Goal: Information Seeking & Learning: Learn about a topic

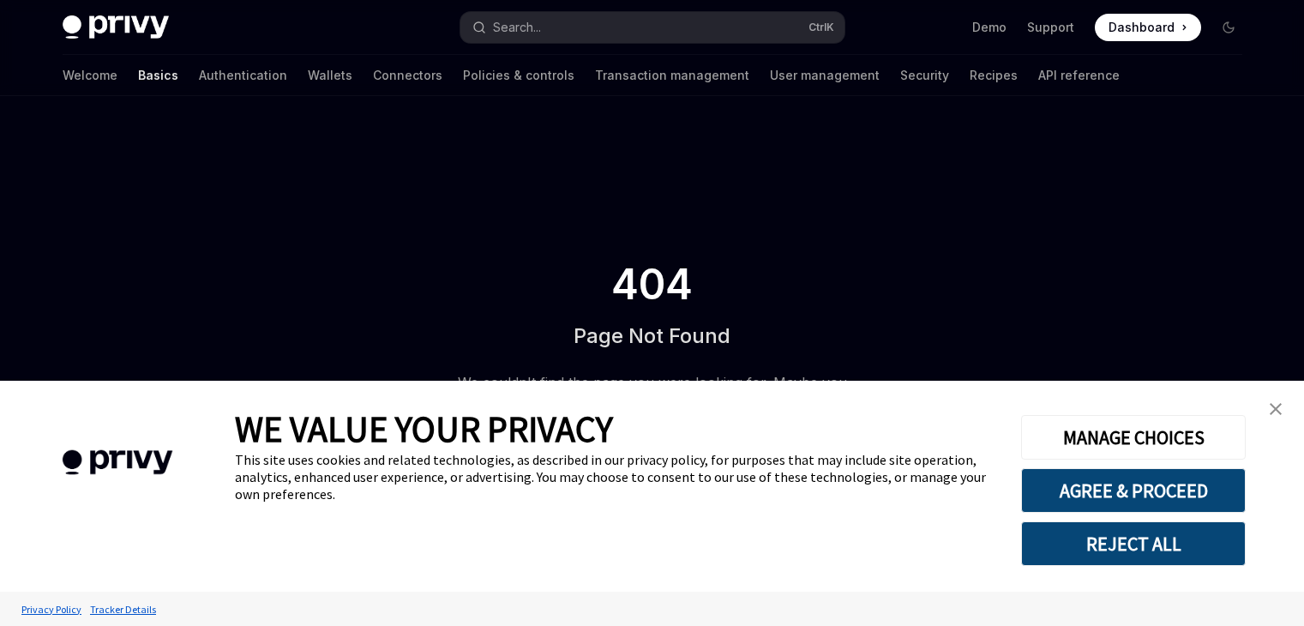
type textarea "*"
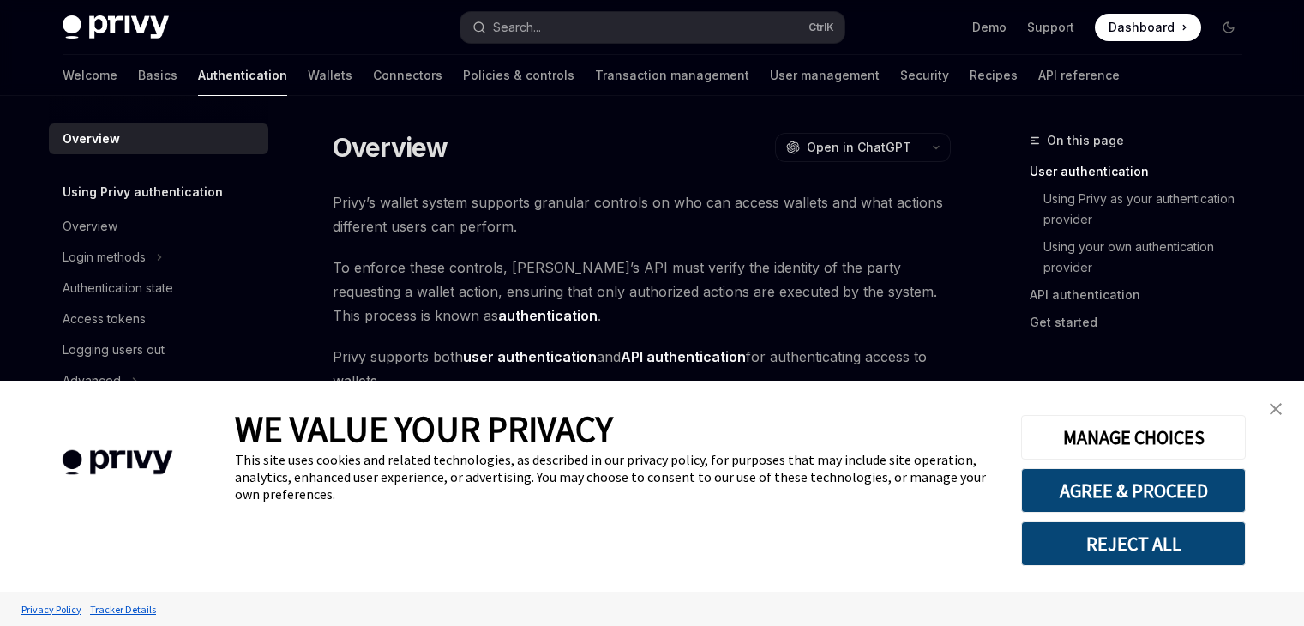
type textarea "*"
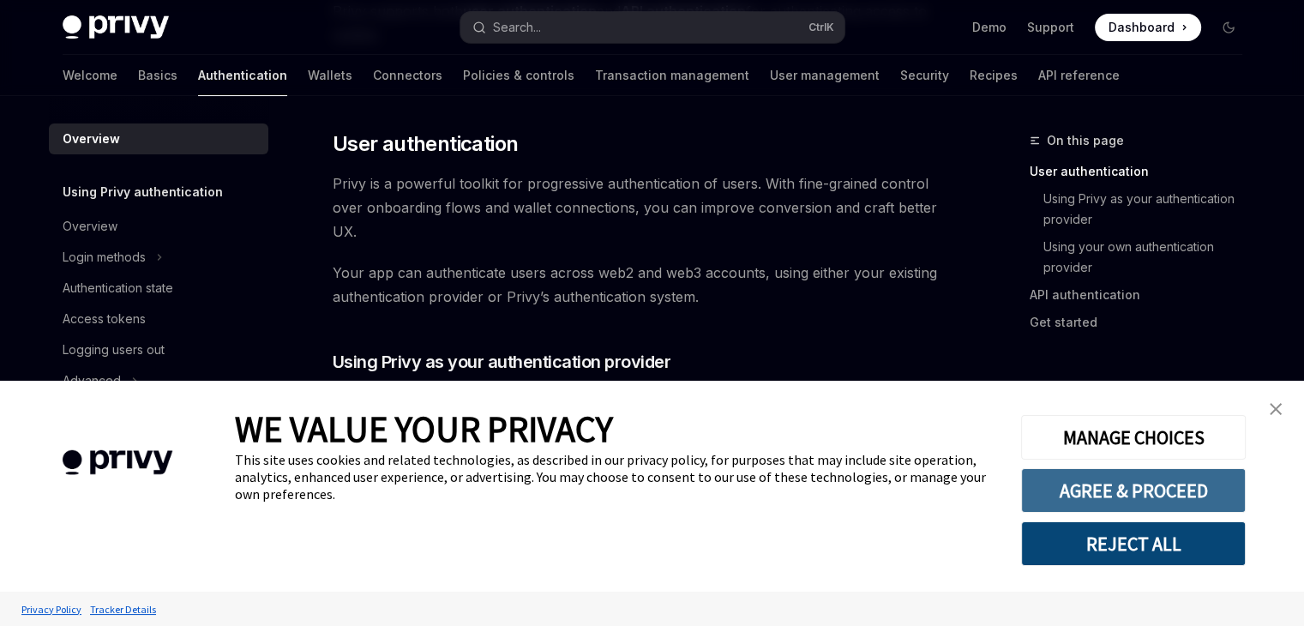
click at [1150, 484] on button "AGREE & PROCEED" at bounding box center [1133, 490] width 225 height 45
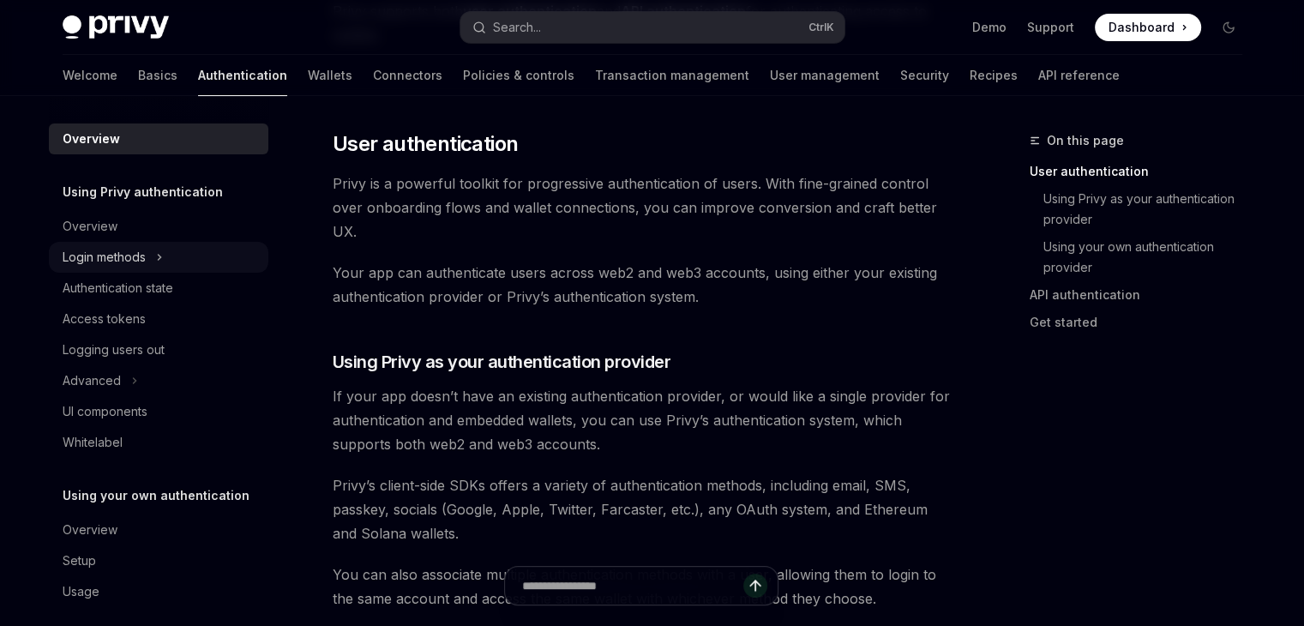
click at [144, 262] on div "Login methods" at bounding box center [104, 257] width 83 height 21
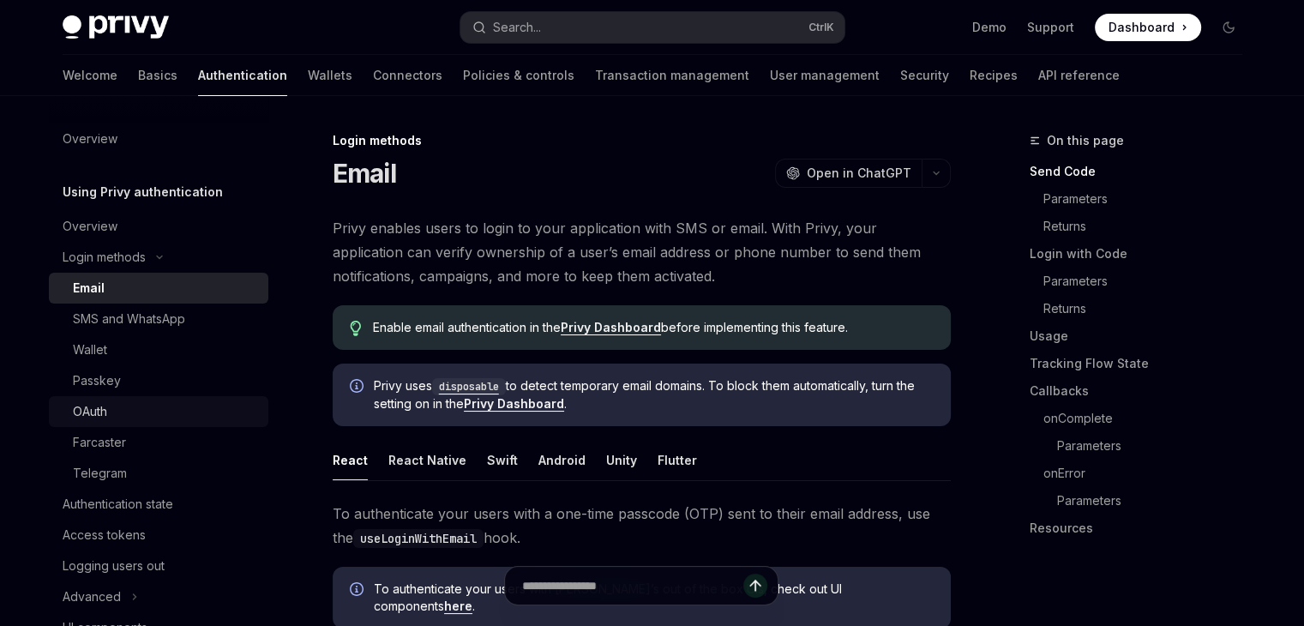
click at [103, 422] on link "OAuth" at bounding box center [158, 411] width 219 height 31
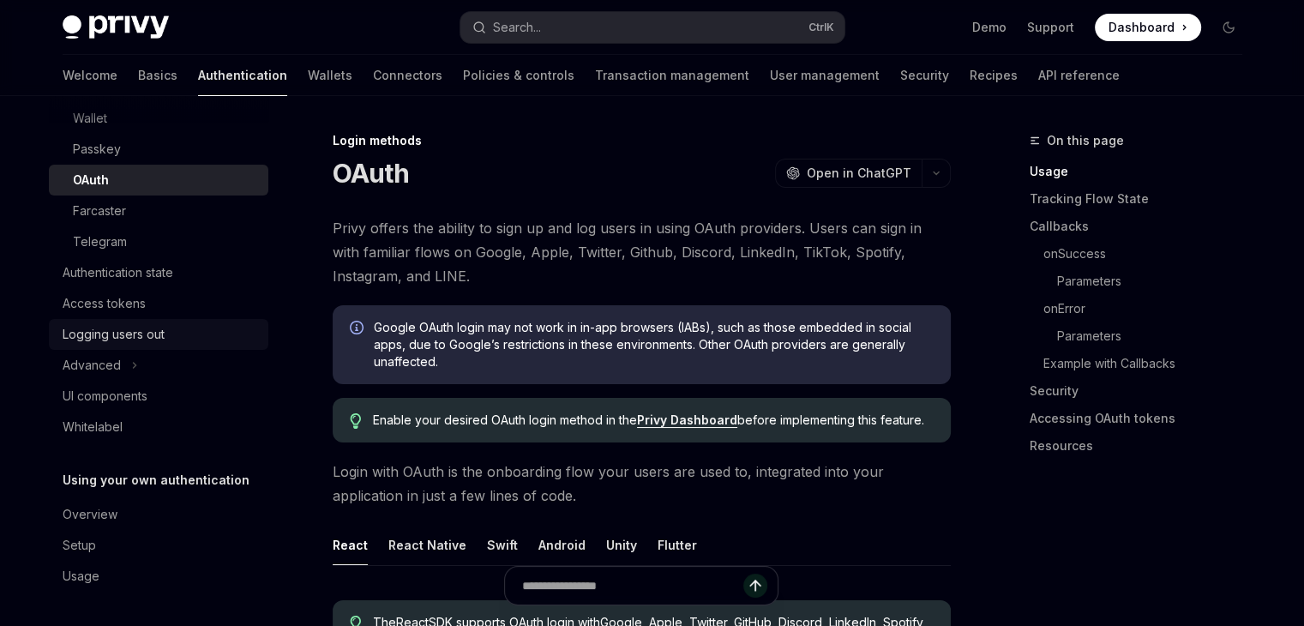
scroll to position [60, 0]
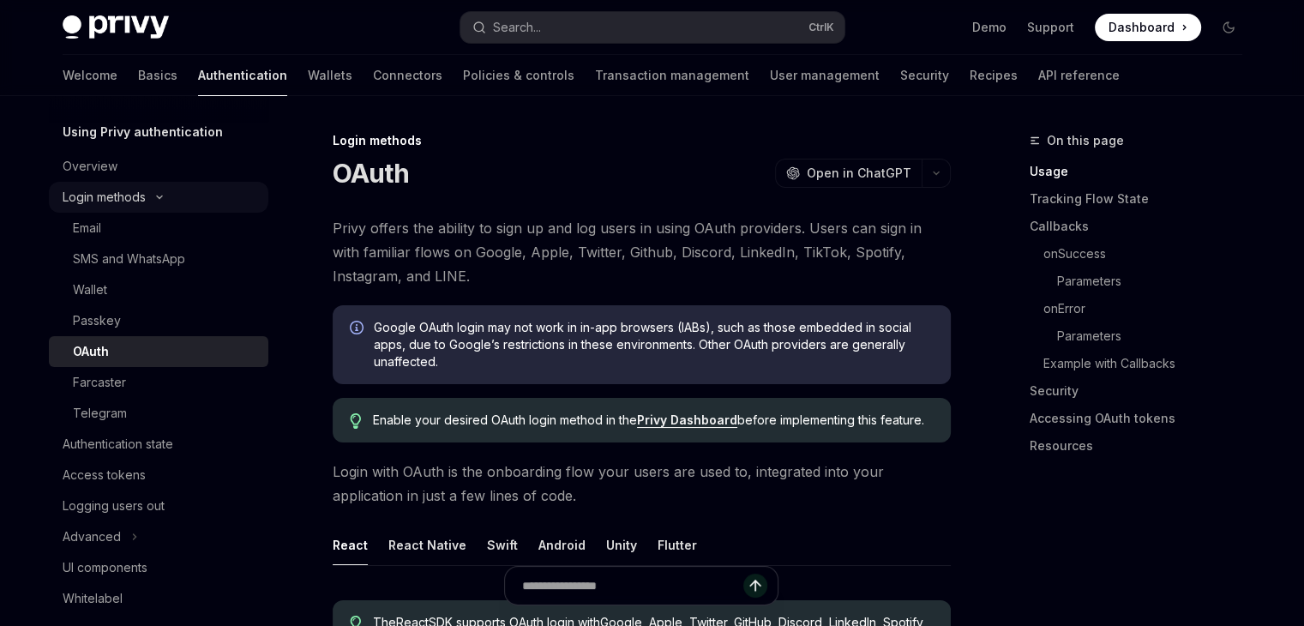
click at [93, 193] on div "Login methods" at bounding box center [104, 197] width 83 height 21
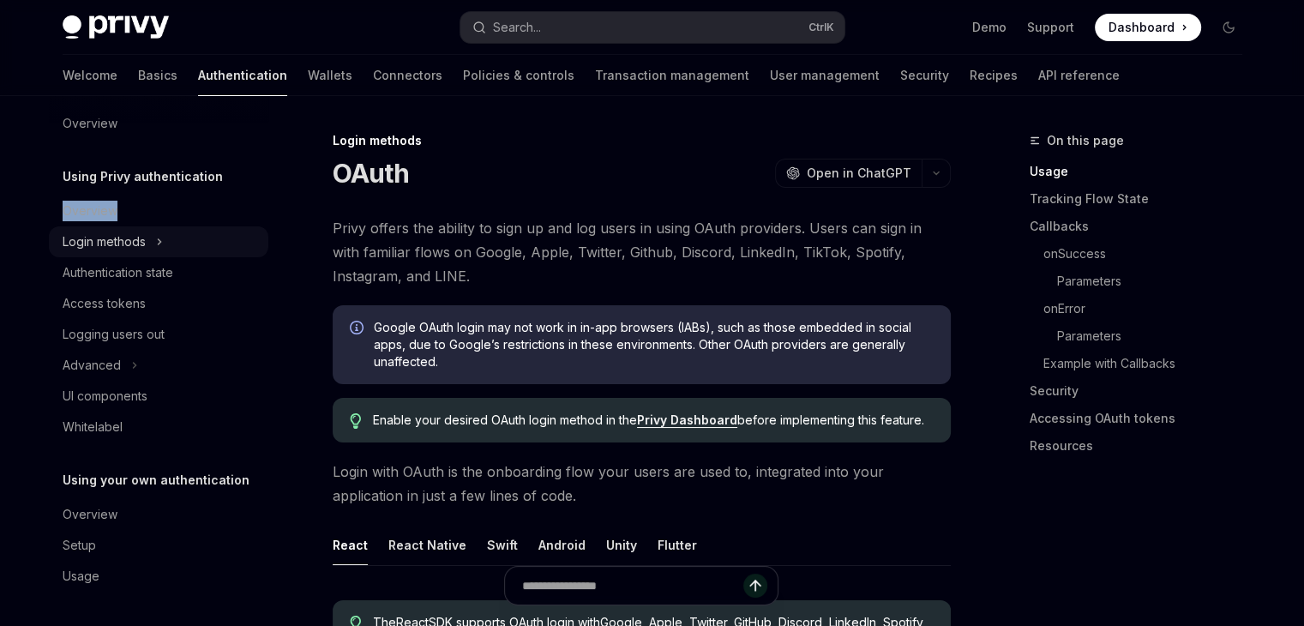
click at [93, 193] on div "Using Privy authentication Overview Login methods Authentication state Access t…" at bounding box center [158, 304] width 219 height 276
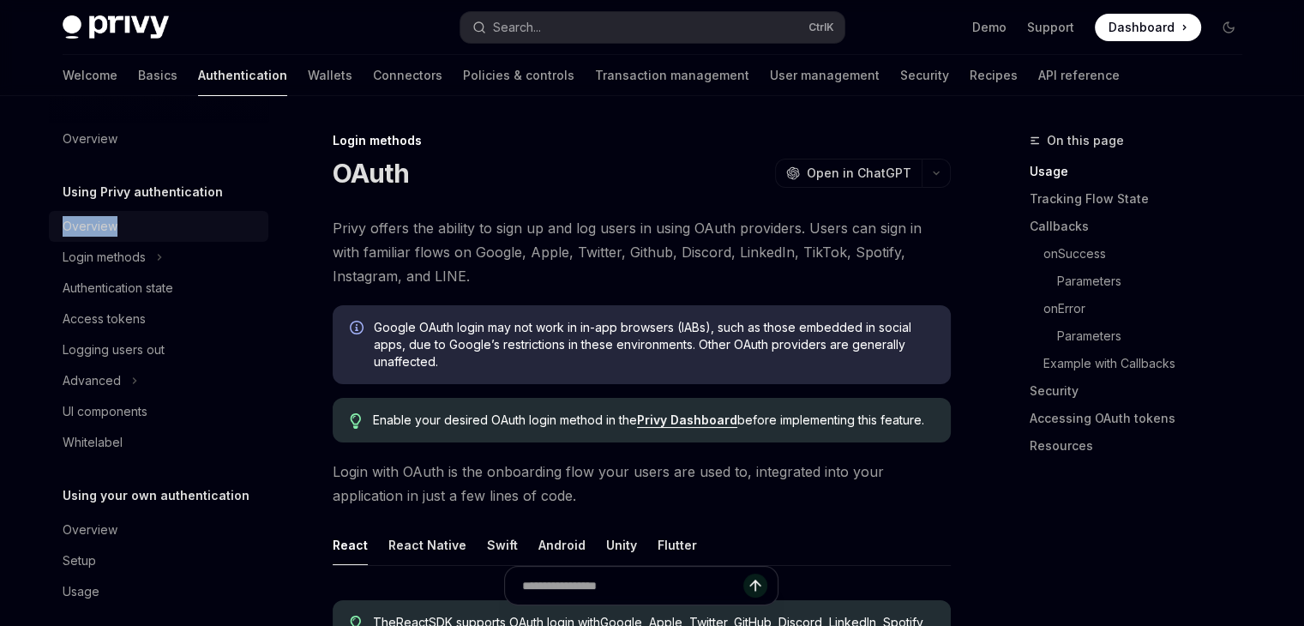
click at [91, 222] on div "Overview" at bounding box center [90, 226] width 55 height 21
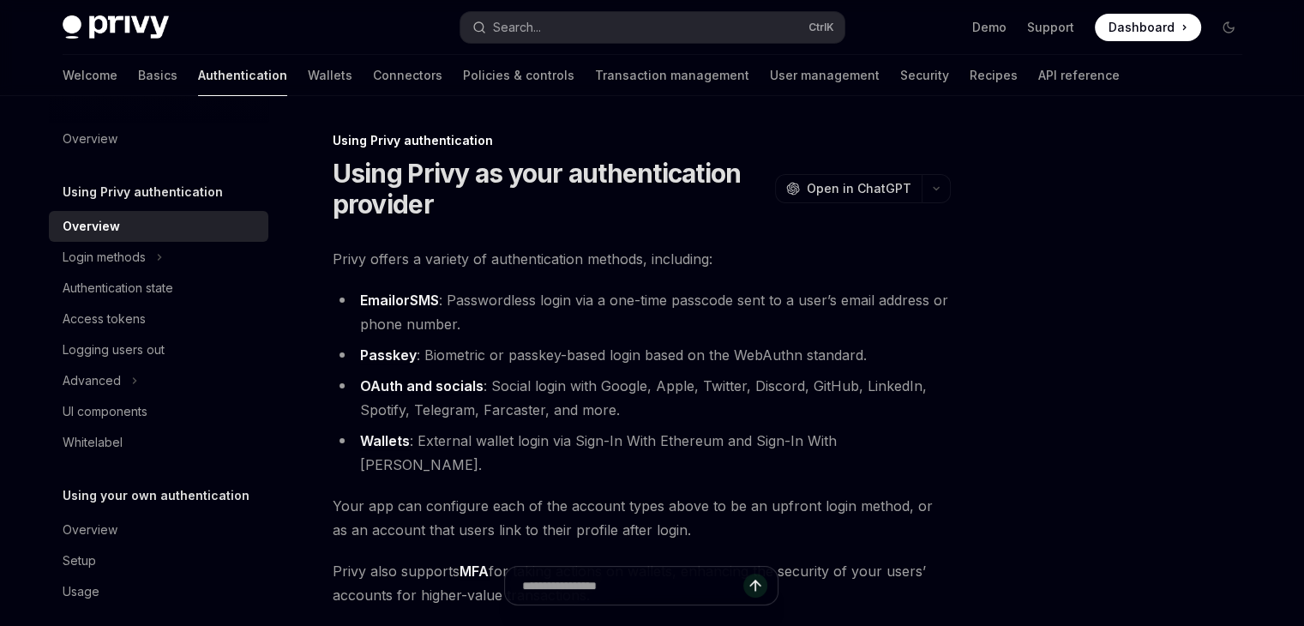
click at [418, 263] on span "Privy offers a variety of authentication methods, including:" at bounding box center [642, 259] width 618 height 24
click at [114, 289] on div "Authentication state" at bounding box center [118, 288] width 111 height 21
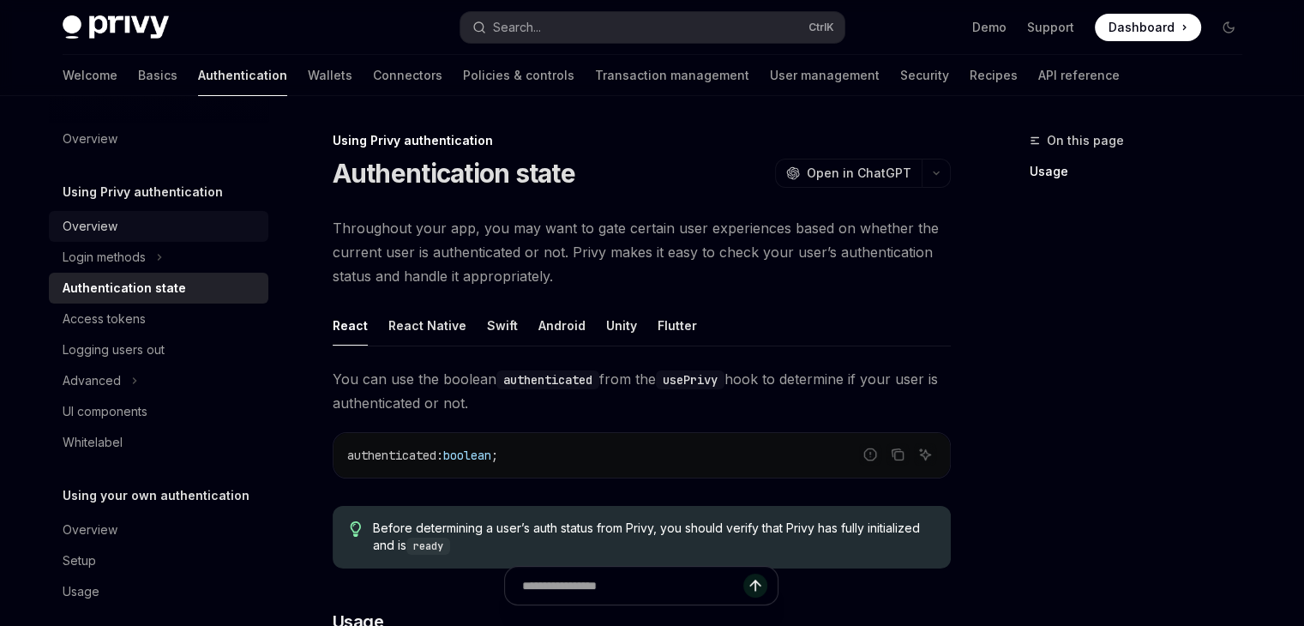
click at [100, 225] on div "Overview" at bounding box center [90, 226] width 55 height 21
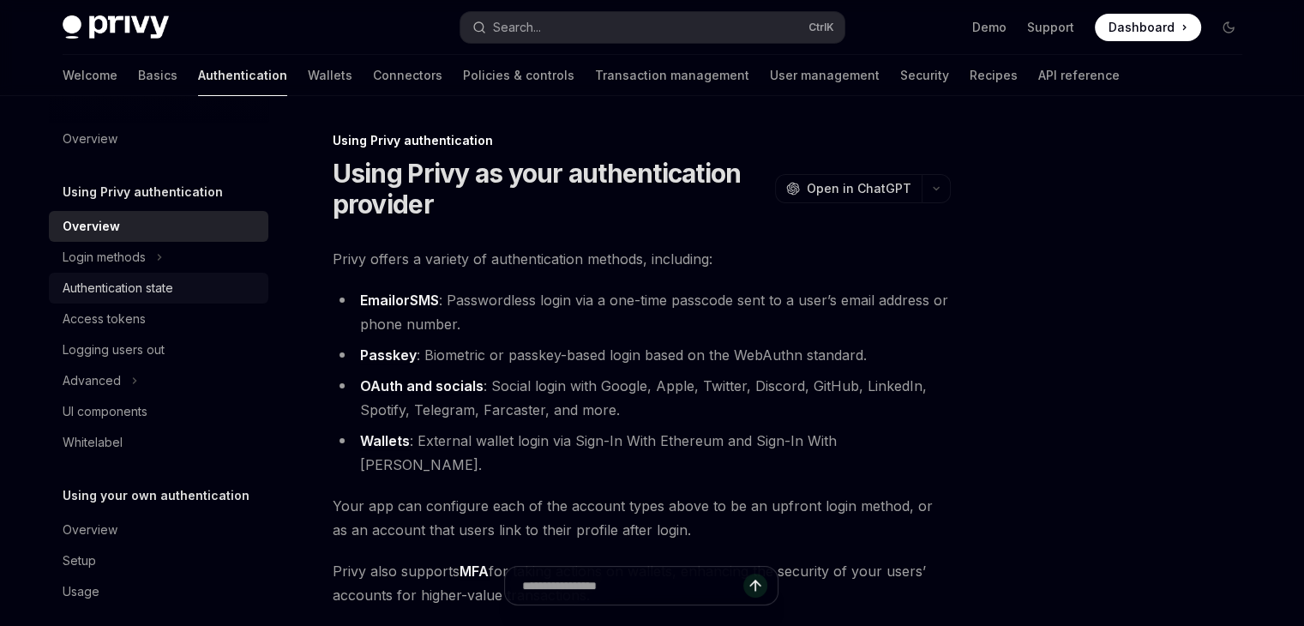
click at [110, 280] on div "Authentication state" at bounding box center [118, 288] width 111 height 21
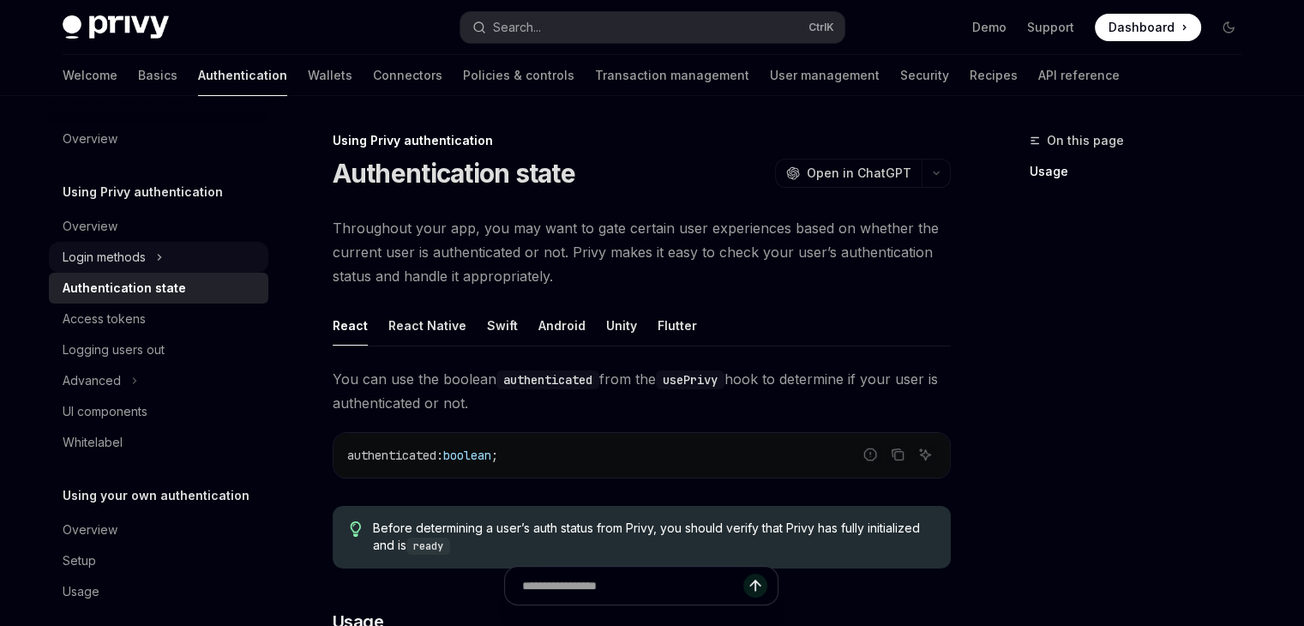
click at [125, 268] on button "Login methods" at bounding box center [158, 257] width 219 height 31
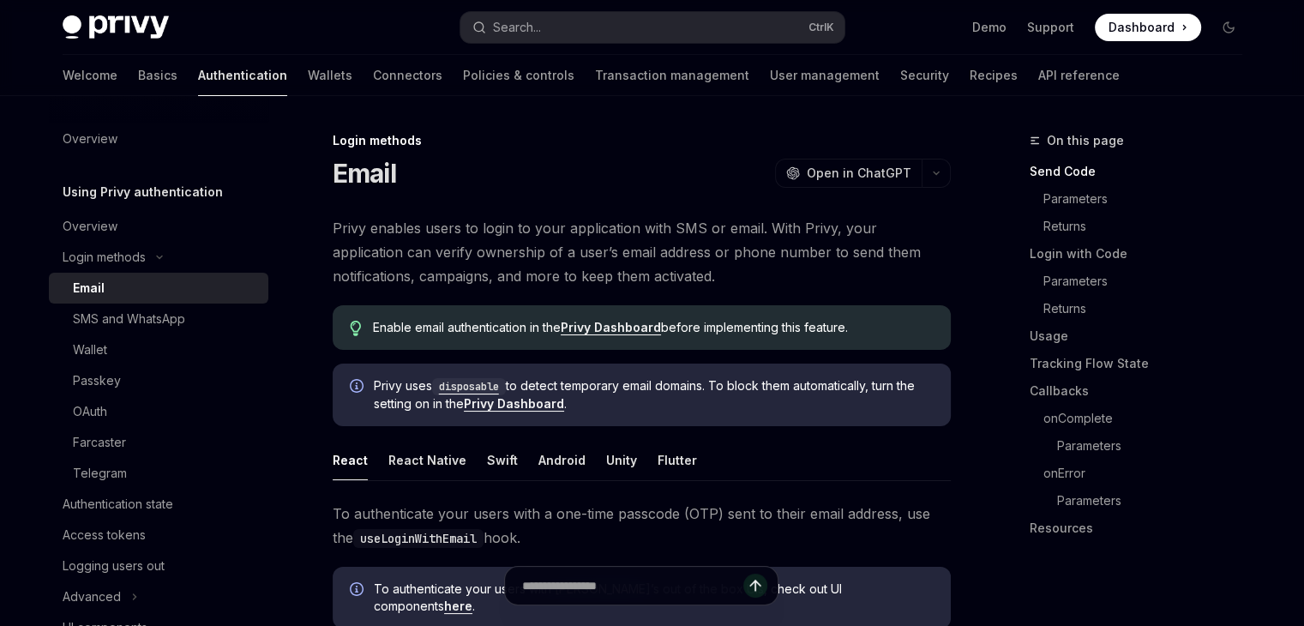
click at [103, 291] on div "Email" at bounding box center [89, 288] width 32 height 21
click at [87, 327] on div "SMS and WhatsApp" at bounding box center [129, 319] width 112 height 21
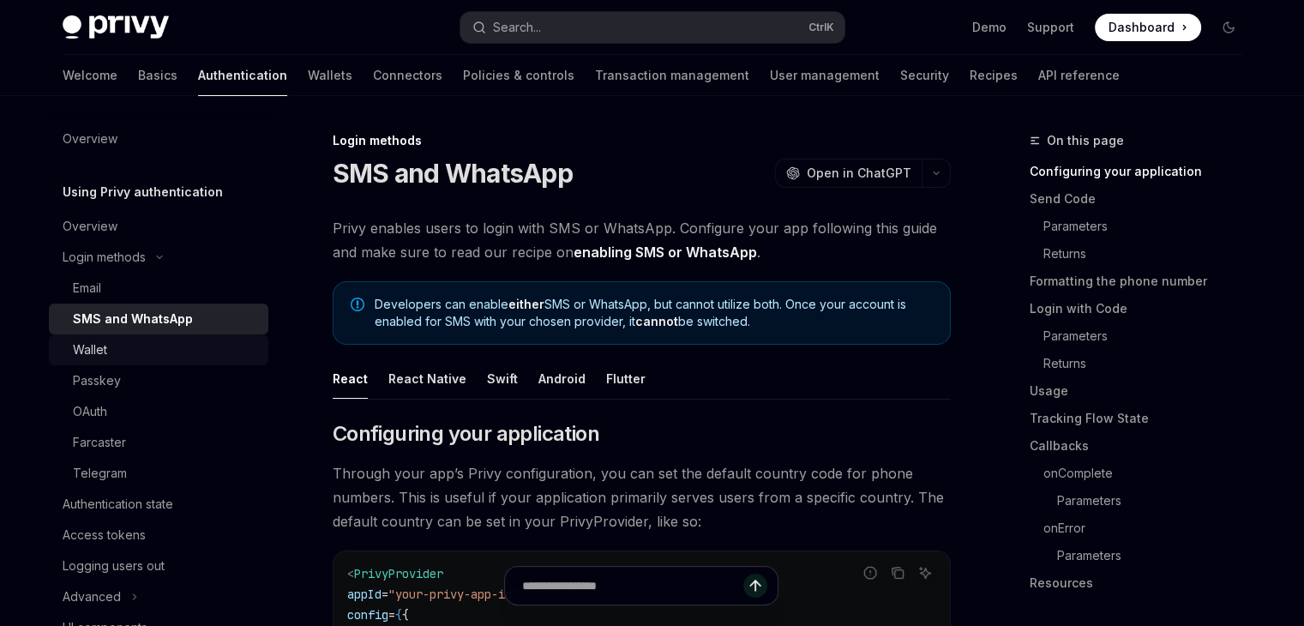
click at [87, 347] on div "Wallet" at bounding box center [90, 350] width 34 height 21
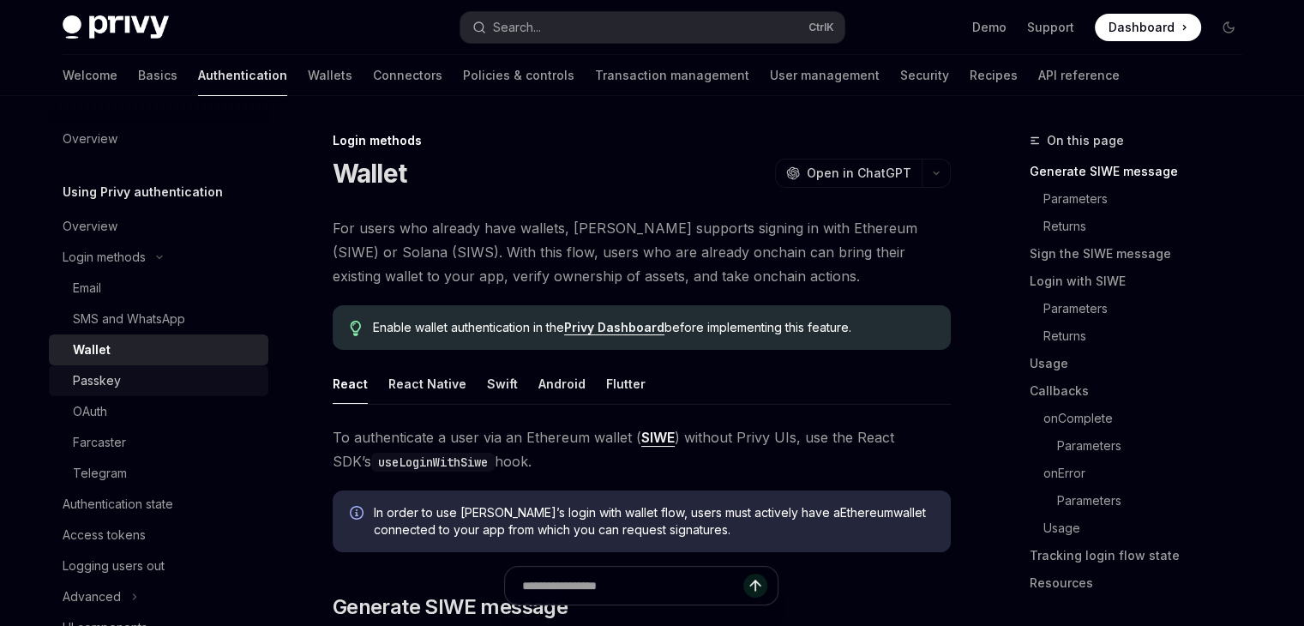
click at [86, 375] on div "Passkey" at bounding box center [97, 380] width 48 height 21
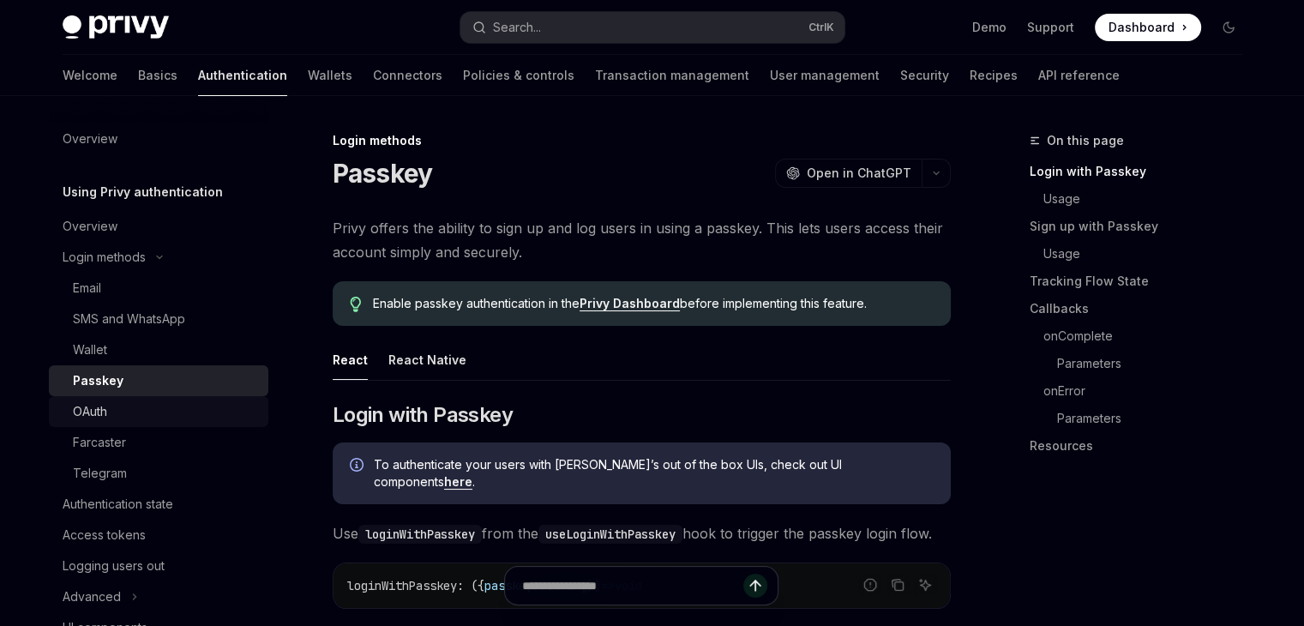
click at [93, 406] on div "OAuth" at bounding box center [90, 411] width 34 height 21
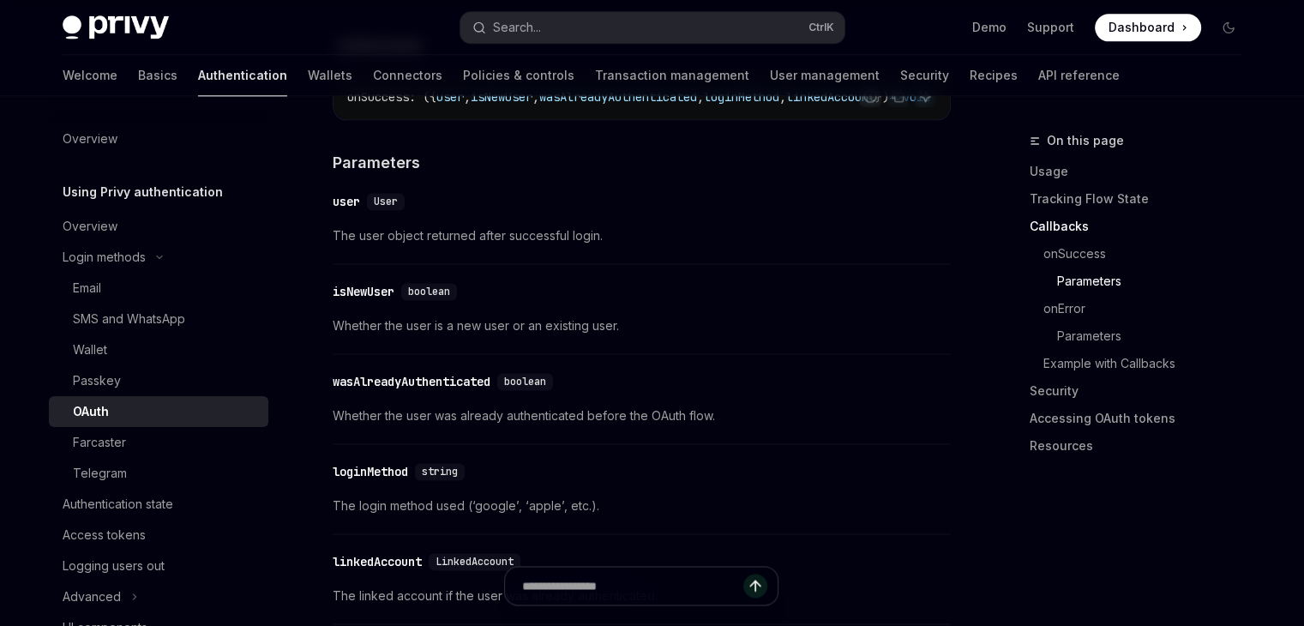
click at [131, 416] on div "OAuth" at bounding box center [165, 411] width 185 height 21
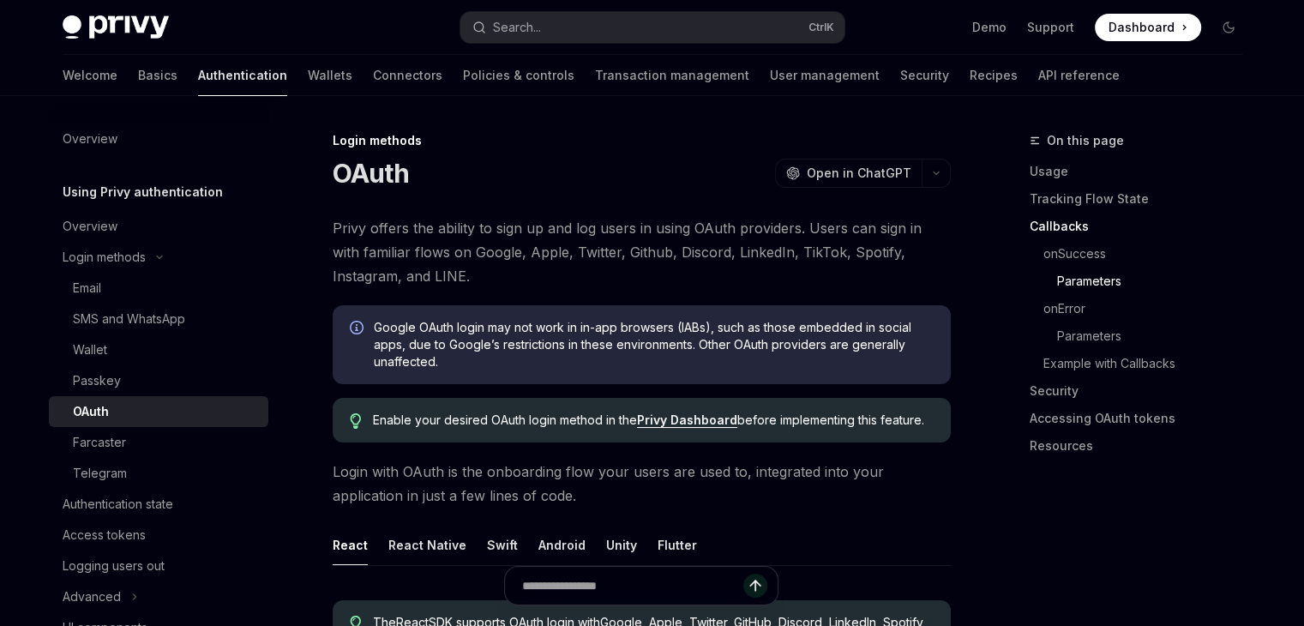
type textarea "*"
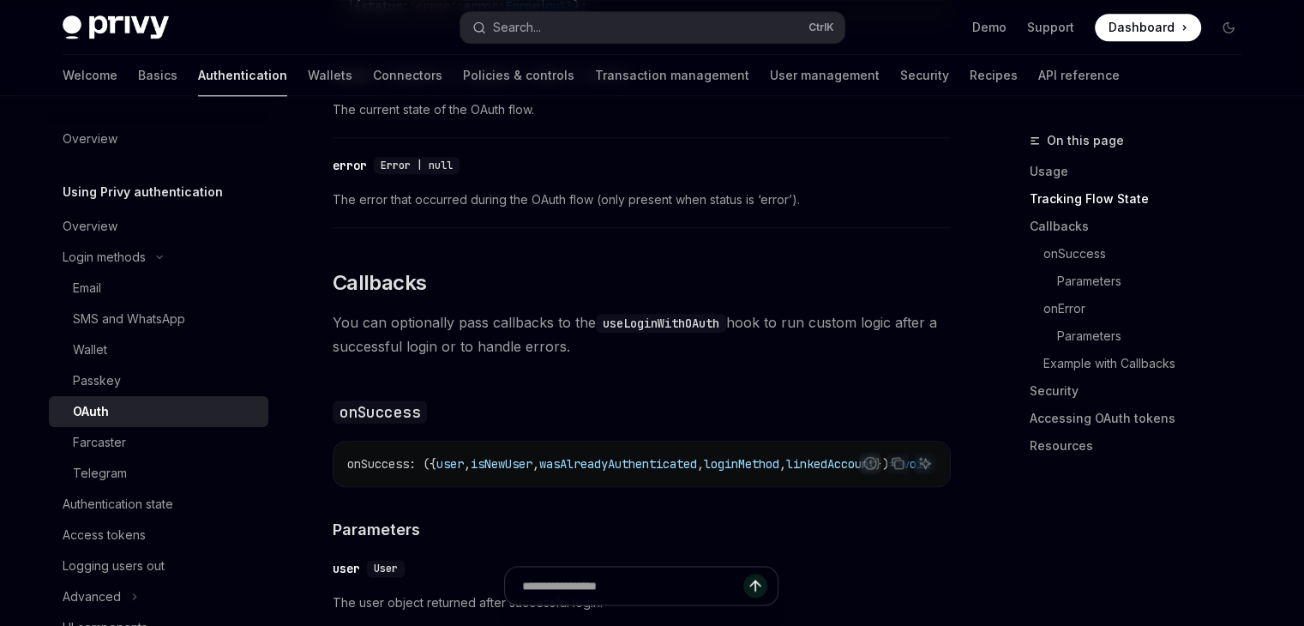
scroll to position [1972, 0]
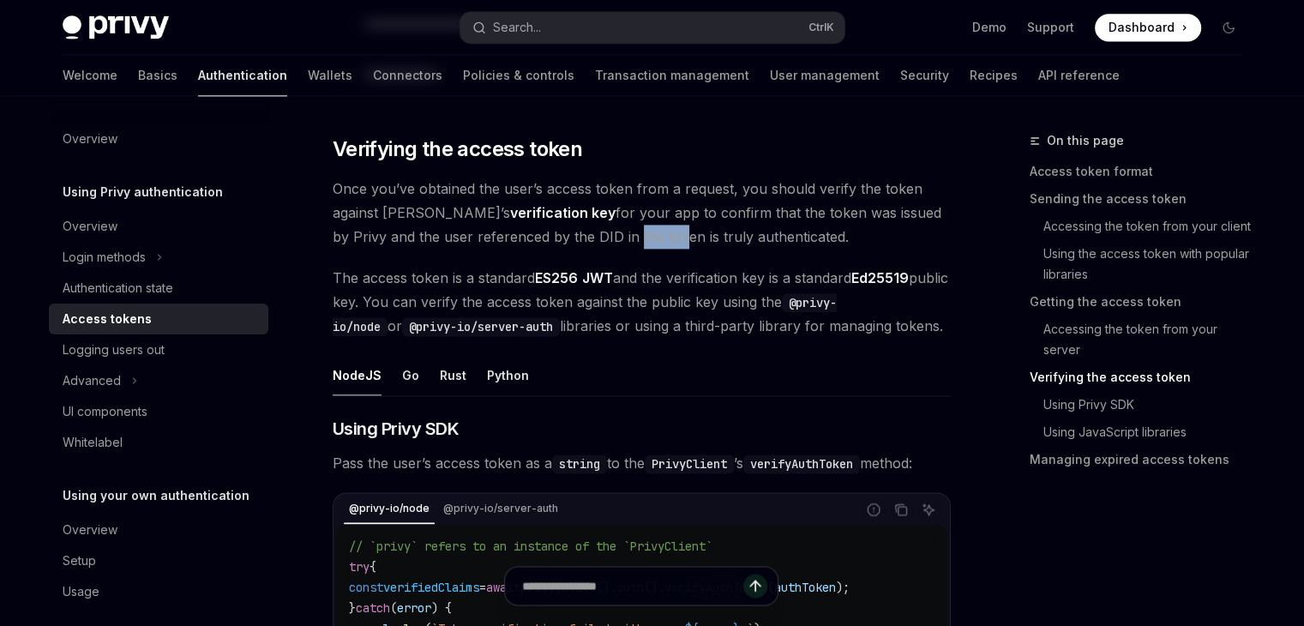
drag, startPoint x: 544, startPoint y: 234, endPoint x: 589, endPoint y: 235, distance: 45.5
click at [589, 235] on span "Once you’ve obtained the user’s access token from a request, you should verify …" at bounding box center [642, 213] width 618 height 72
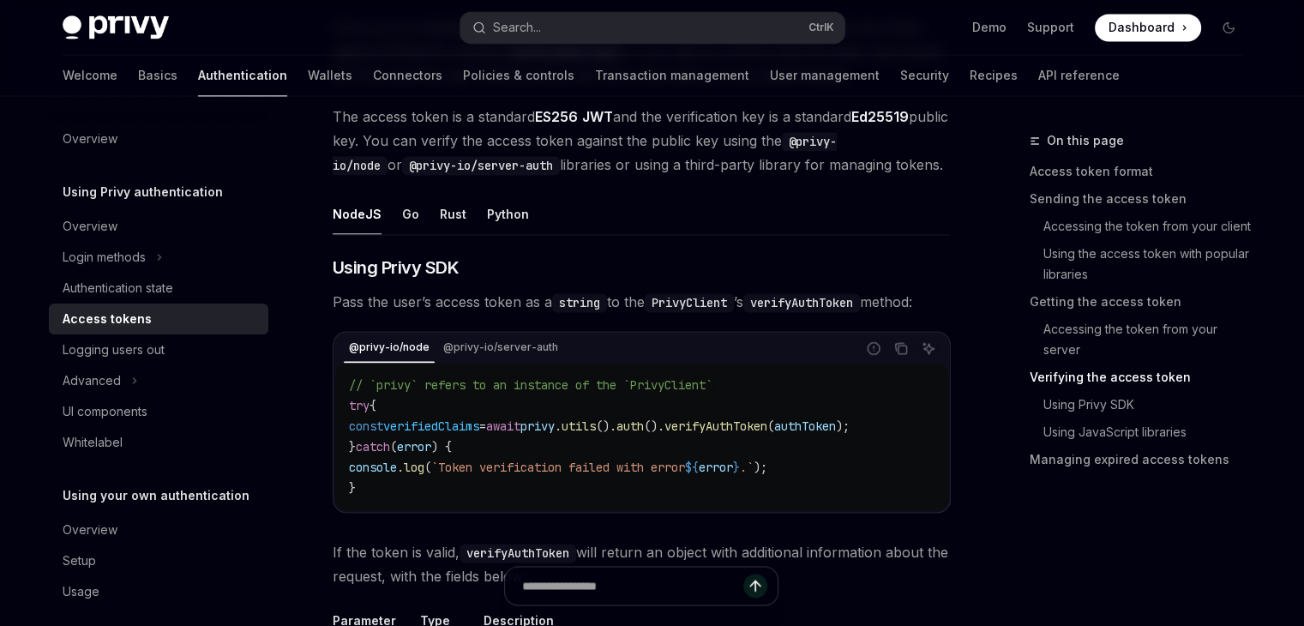
scroll to position [2510, 0]
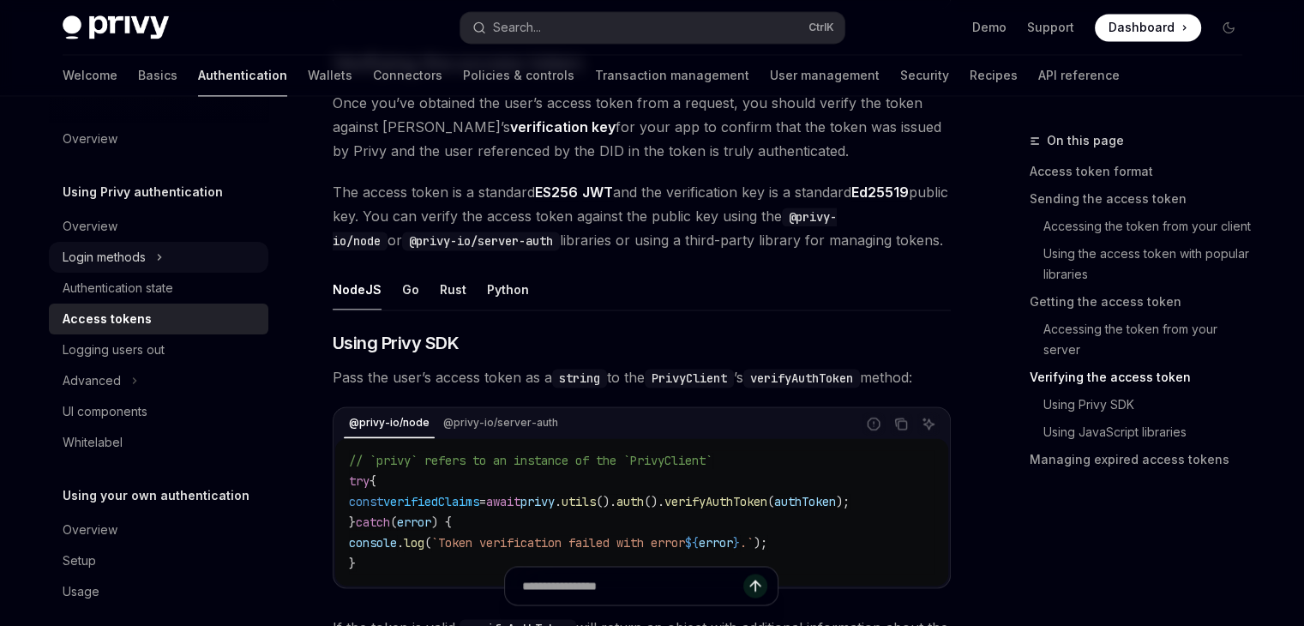
click at [127, 247] on div "Login methods" at bounding box center [104, 257] width 83 height 21
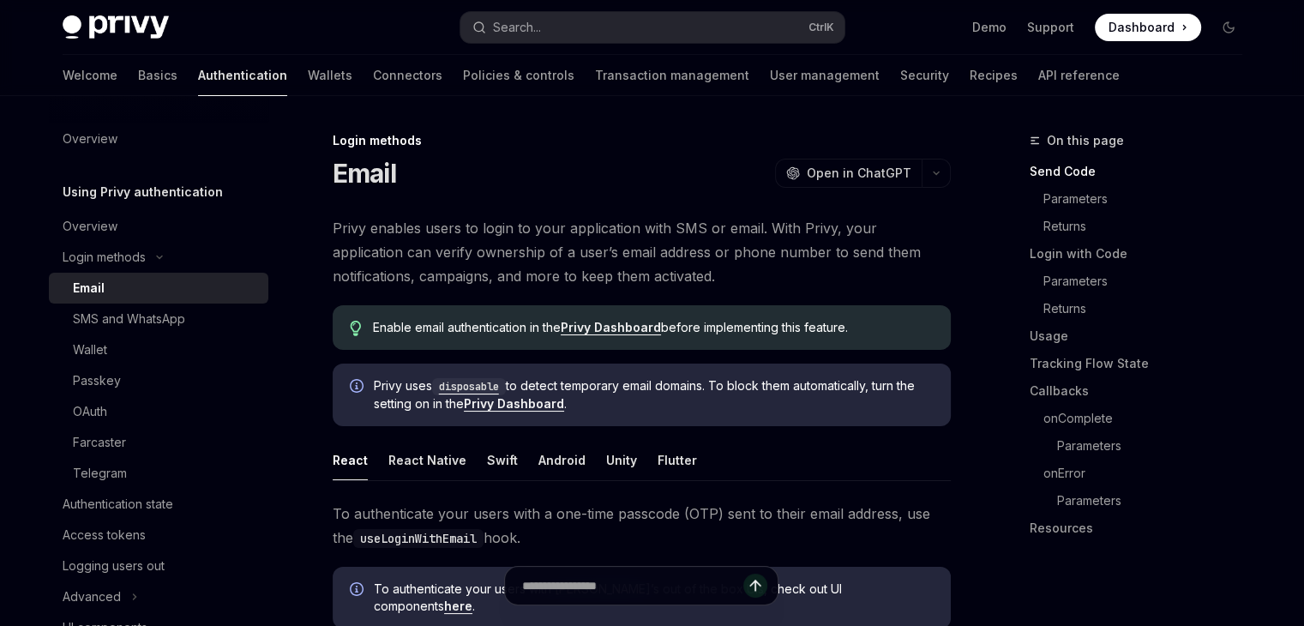
click at [155, 294] on div "Email" at bounding box center [165, 288] width 185 height 21
click at [165, 282] on div "Email" at bounding box center [165, 288] width 185 height 21
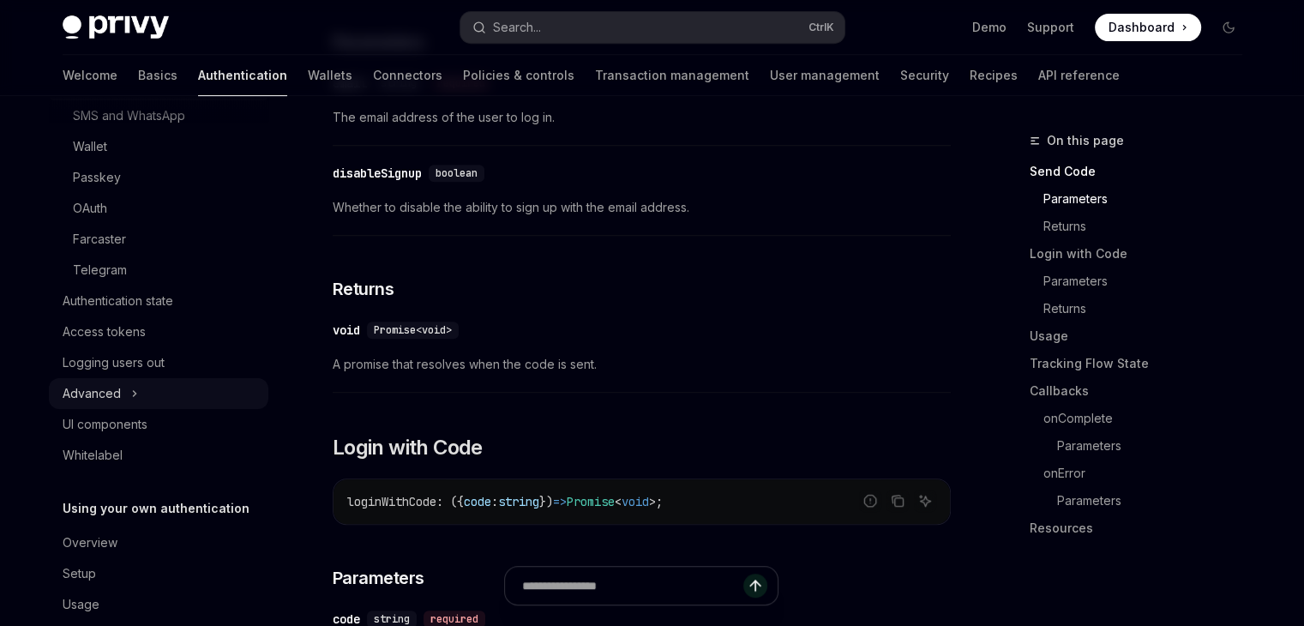
scroll to position [232, 0]
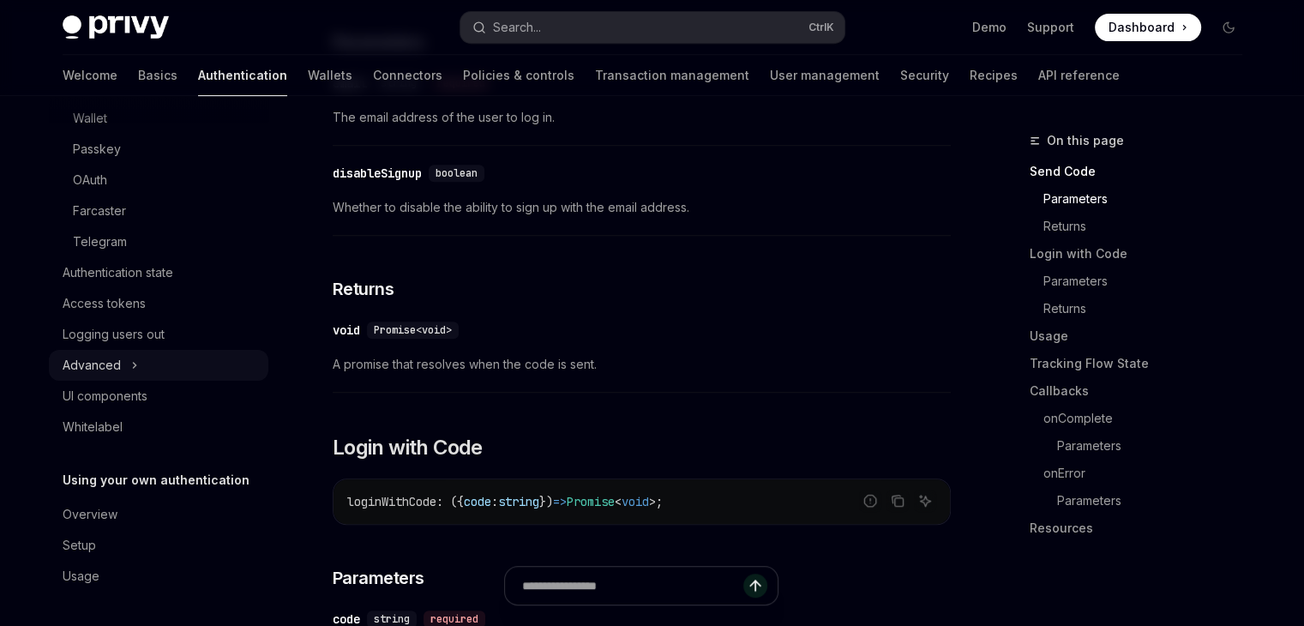
click at [121, 365] on button "Advanced" at bounding box center [158, 365] width 219 height 31
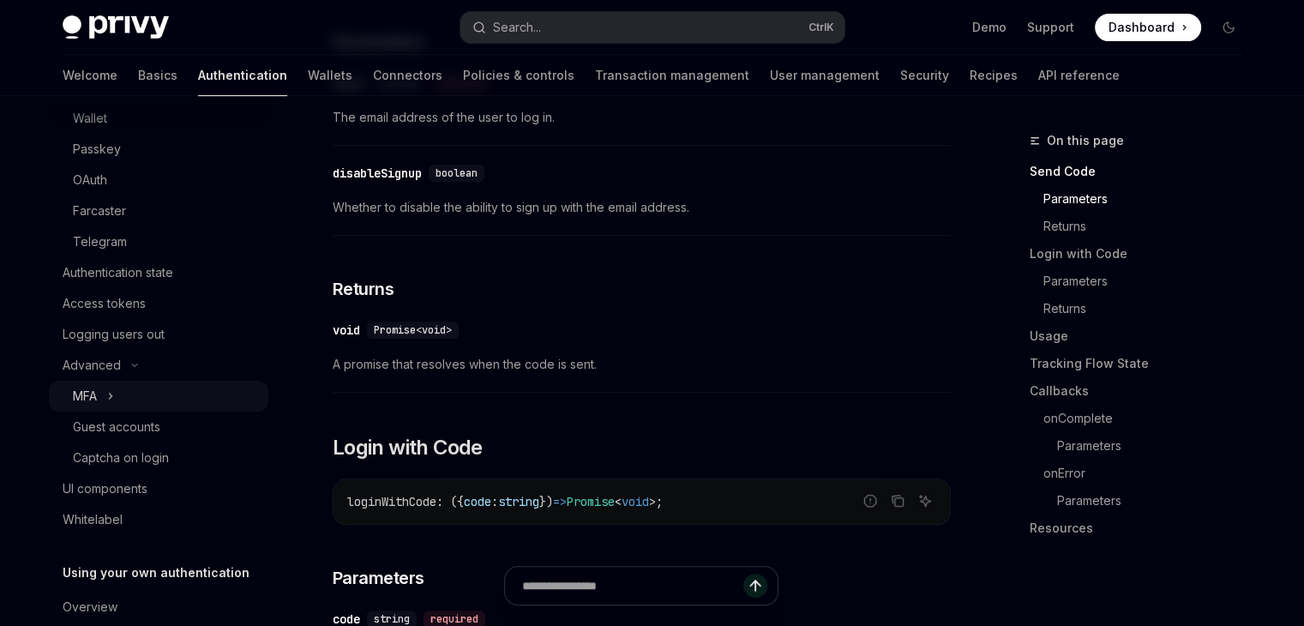
click at [99, 400] on button "MFA" at bounding box center [158, 396] width 219 height 31
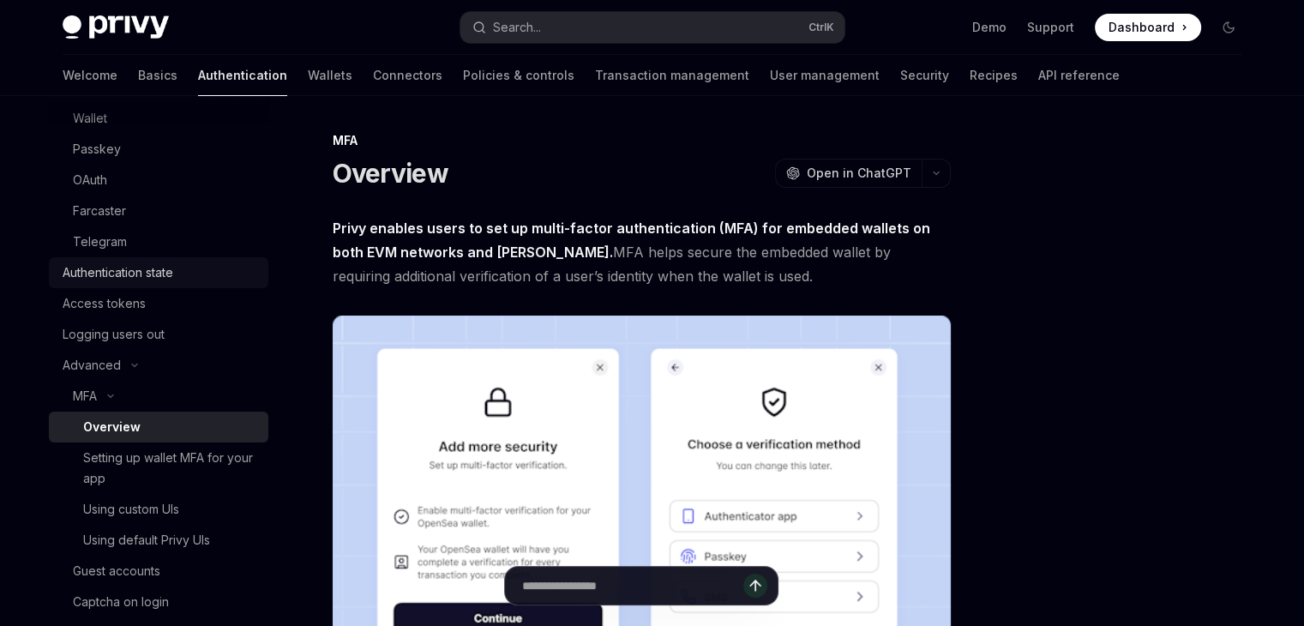
click at [131, 268] on div "Authentication state" at bounding box center [118, 272] width 111 height 21
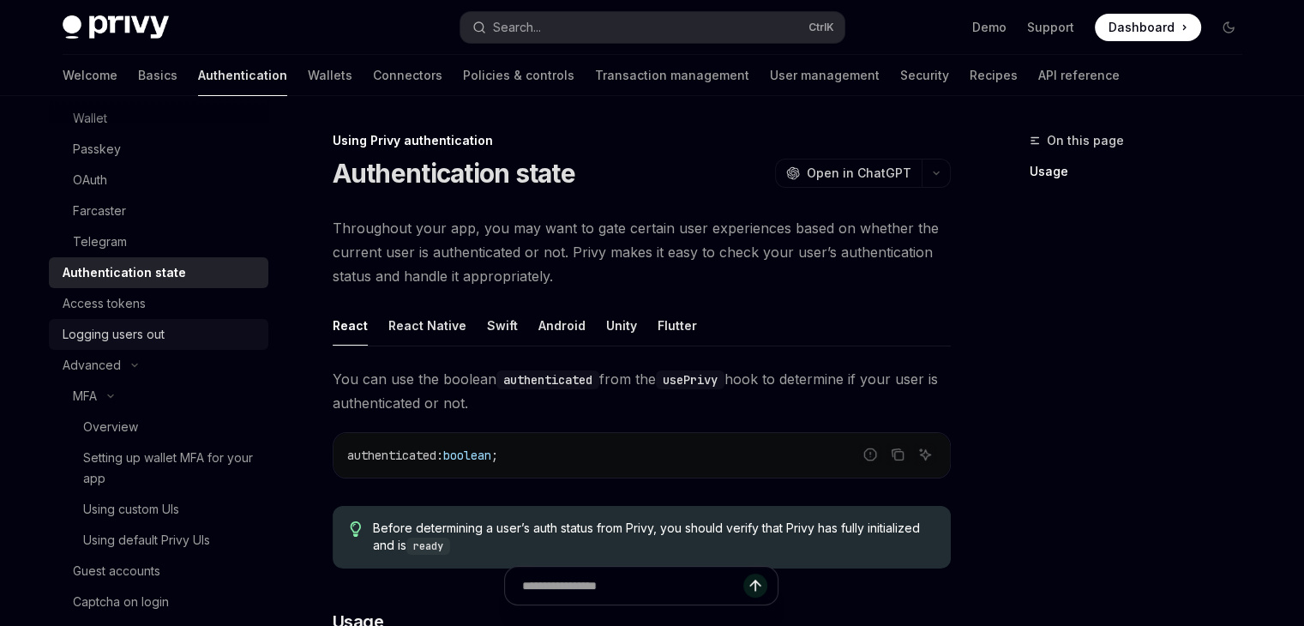
click at [111, 333] on div "Logging users out" at bounding box center [114, 334] width 102 height 21
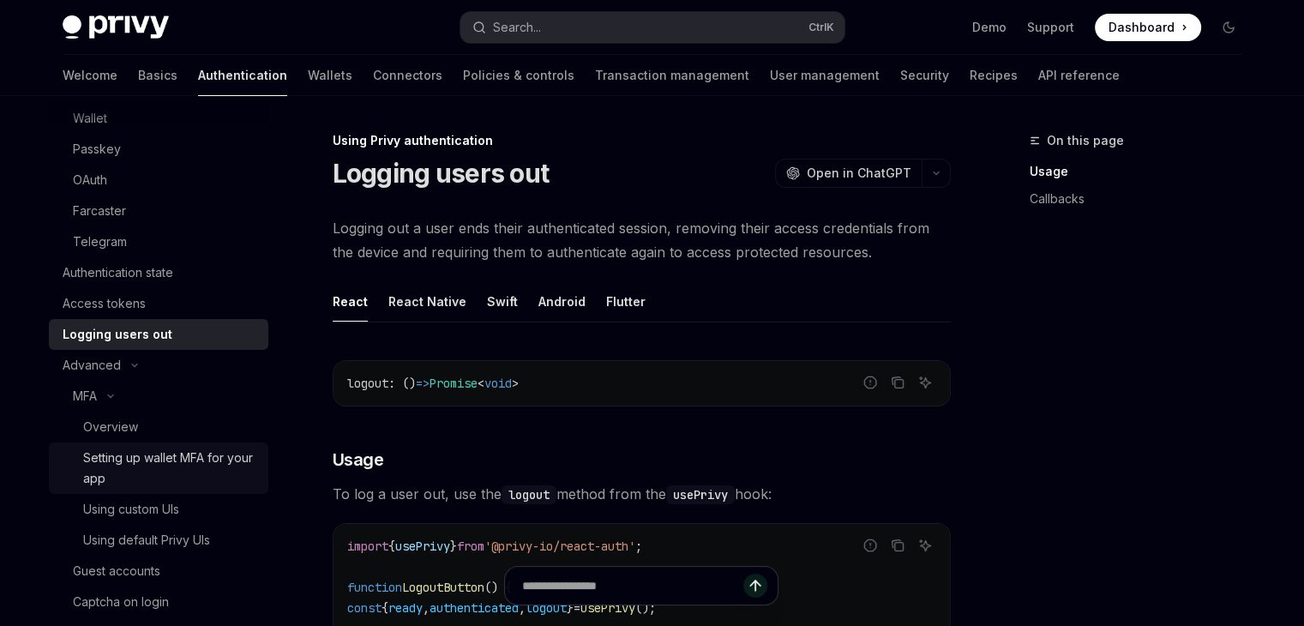
scroll to position [468, 0]
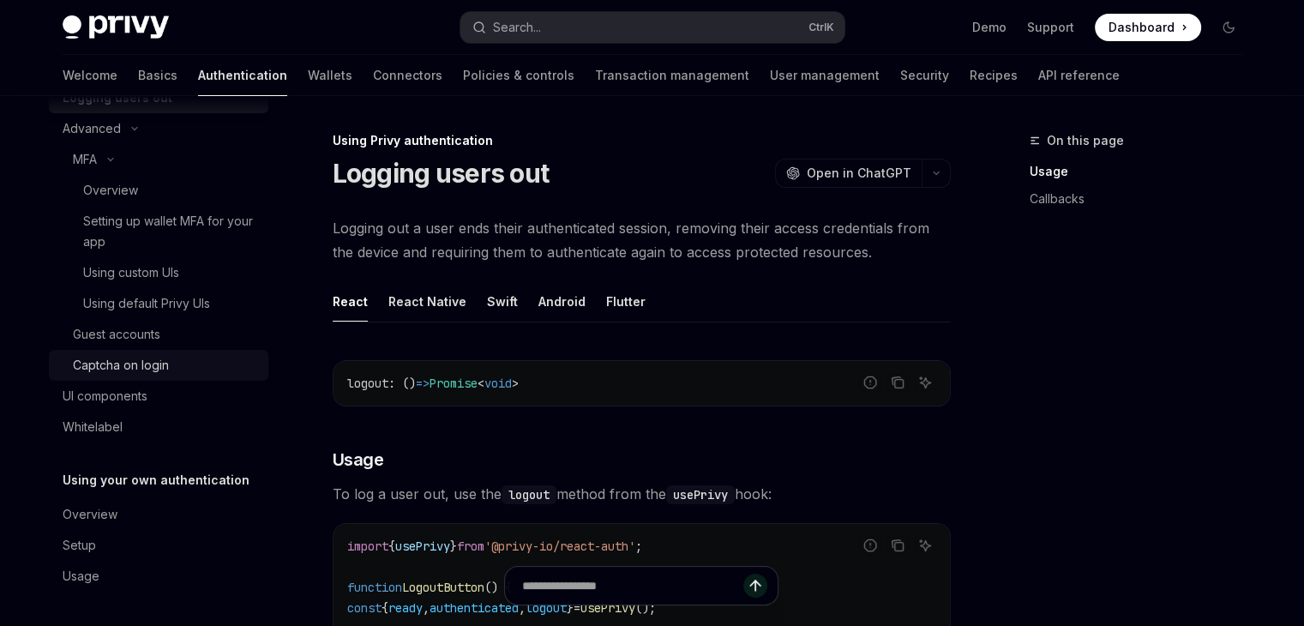
click at [143, 368] on div "Captcha on login" at bounding box center [121, 365] width 96 height 21
type textarea "*"
